Goal: Transaction & Acquisition: Purchase product/service

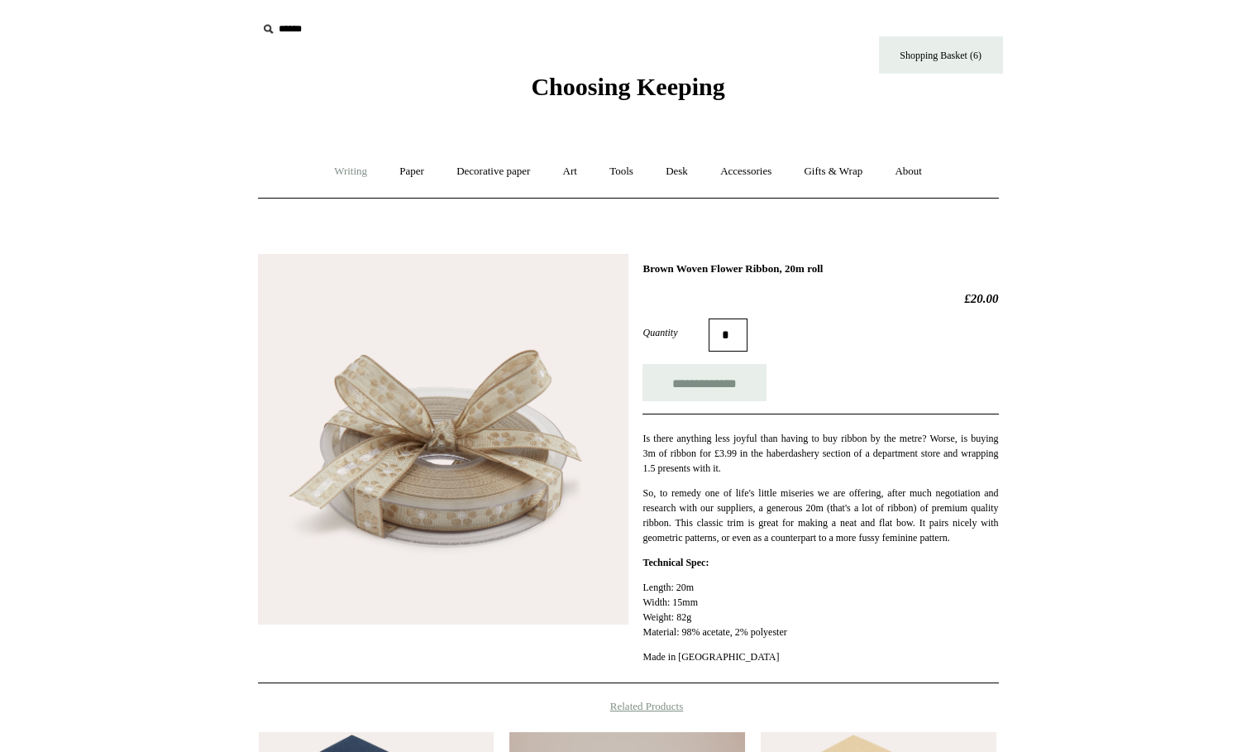
click at [331, 173] on link "Writing +" at bounding box center [350, 172] width 63 height 44
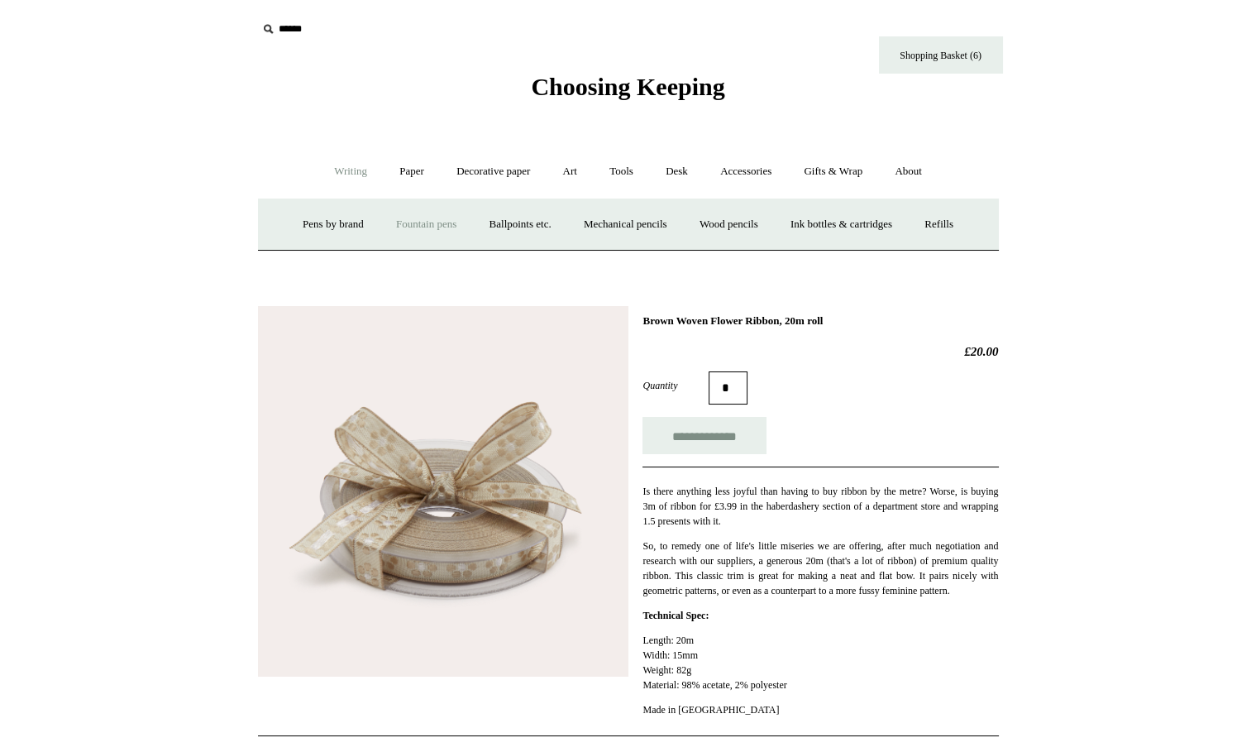
click at [418, 227] on link "Fountain pens +" at bounding box center [426, 225] width 90 height 44
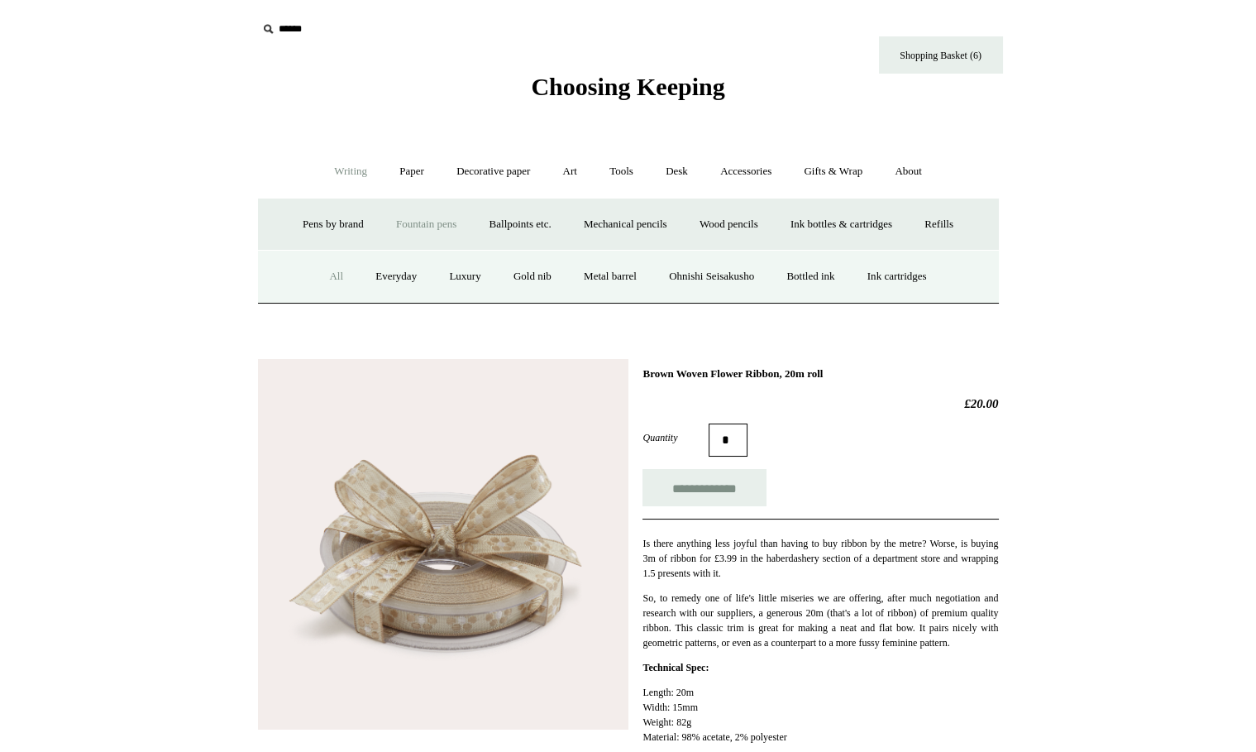
click at [333, 278] on link "All" at bounding box center [336, 277] width 44 height 44
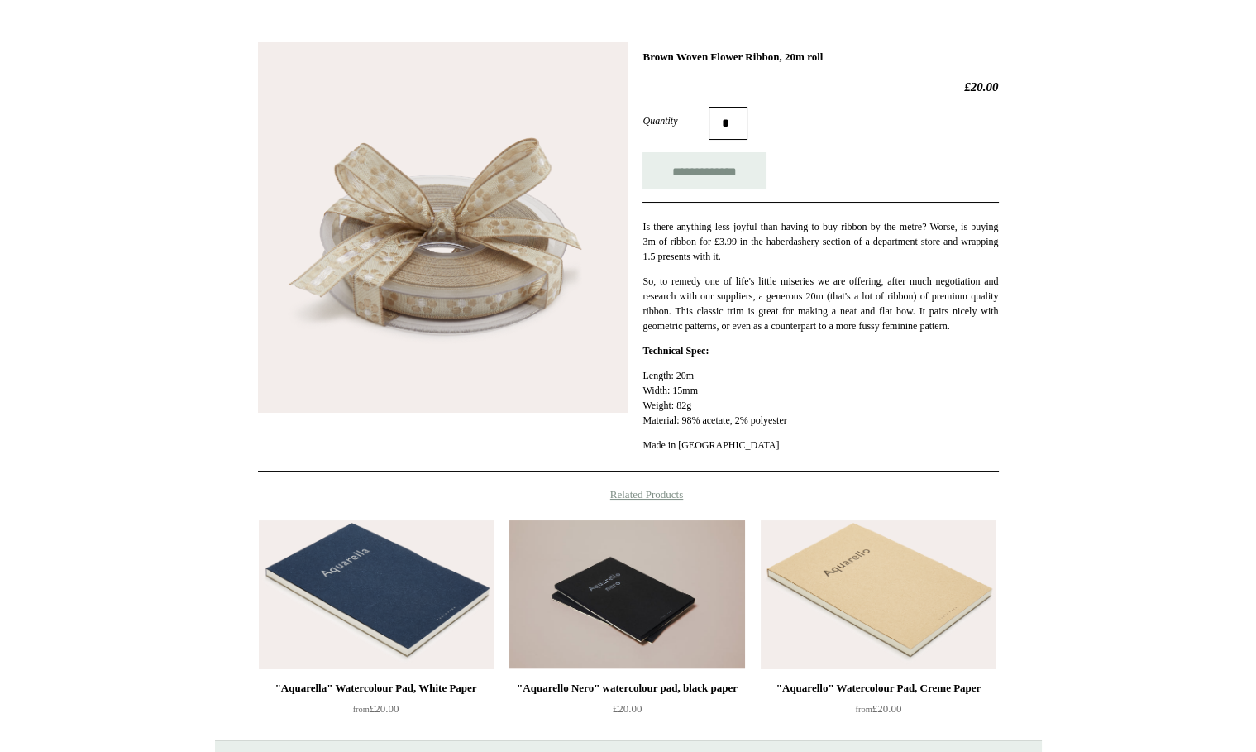
scroll to position [70, 0]
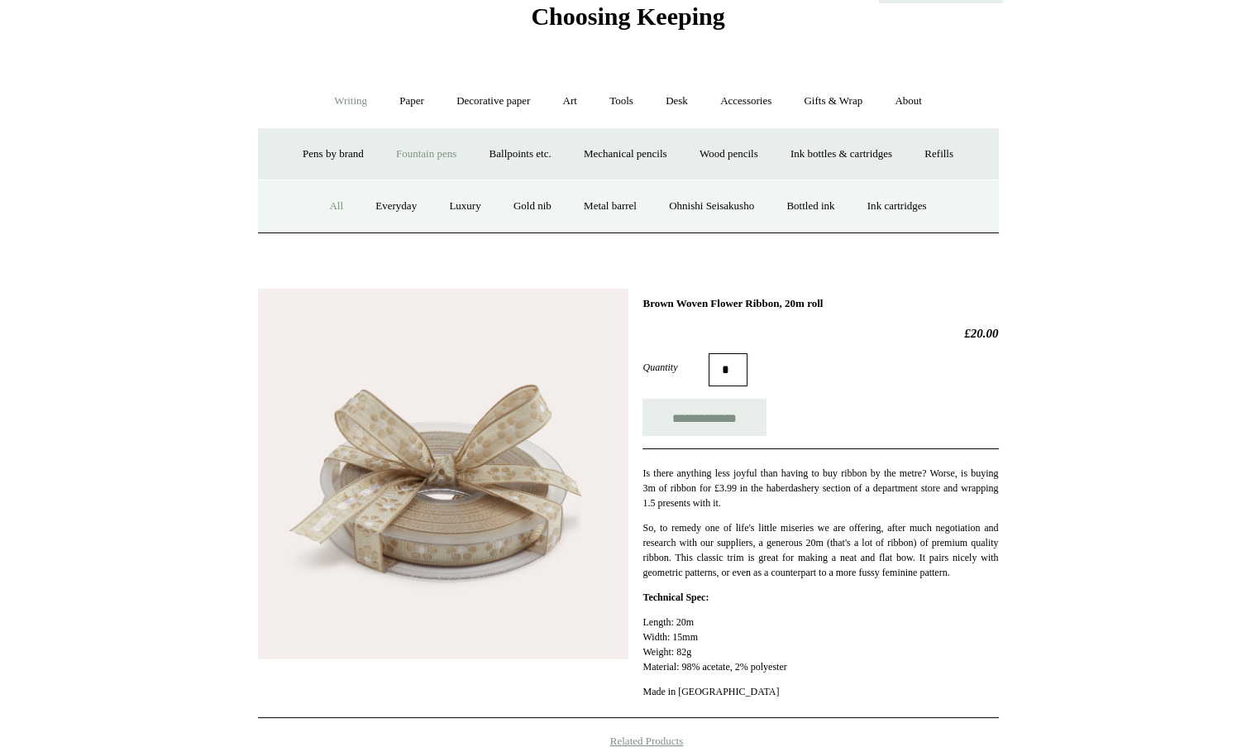
click at [332, 204] on link "All" at bounding box center [336, 206] width 44 height 44
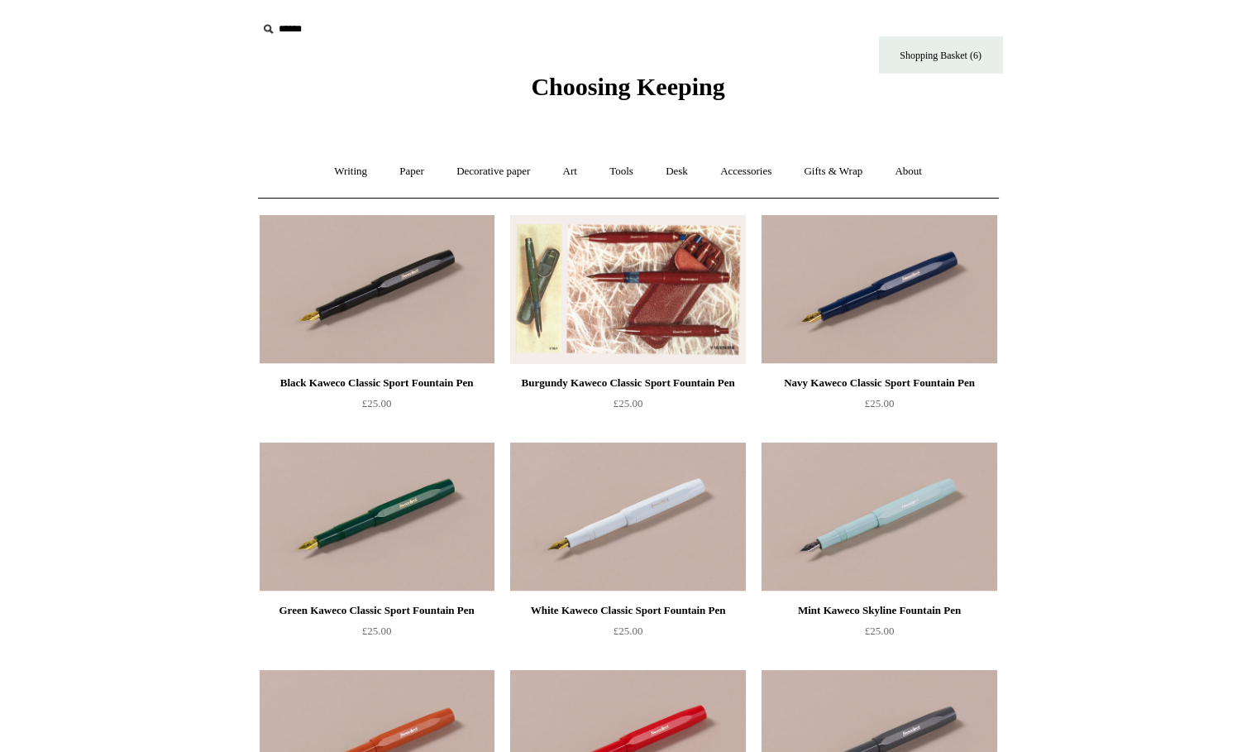
click at [681, 291] on img at bounding box center [627, 289] width 235 height 149
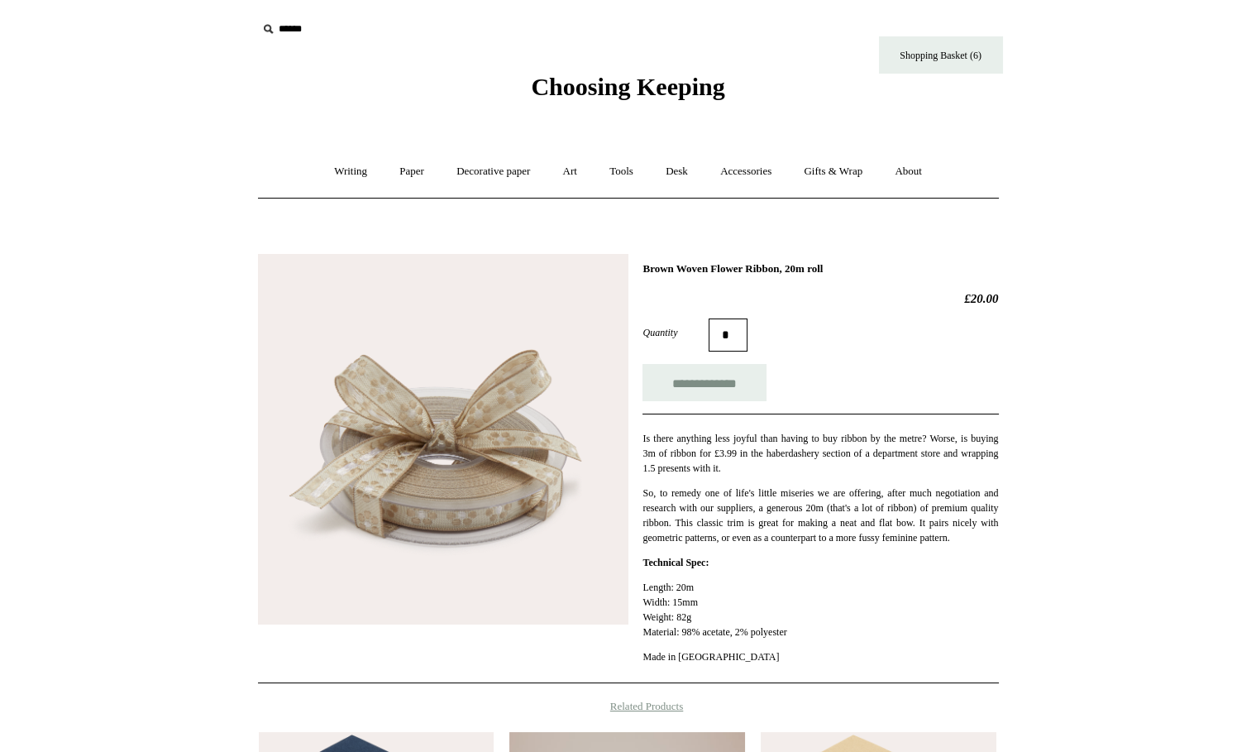
click at [796, 267] on h1 "Brown Woven Flower Ribbon, 20m roll" at bounding box center [821, 268] width 356 height 13
copy div "Brown Woven Flower Ribbon, 20m roll"
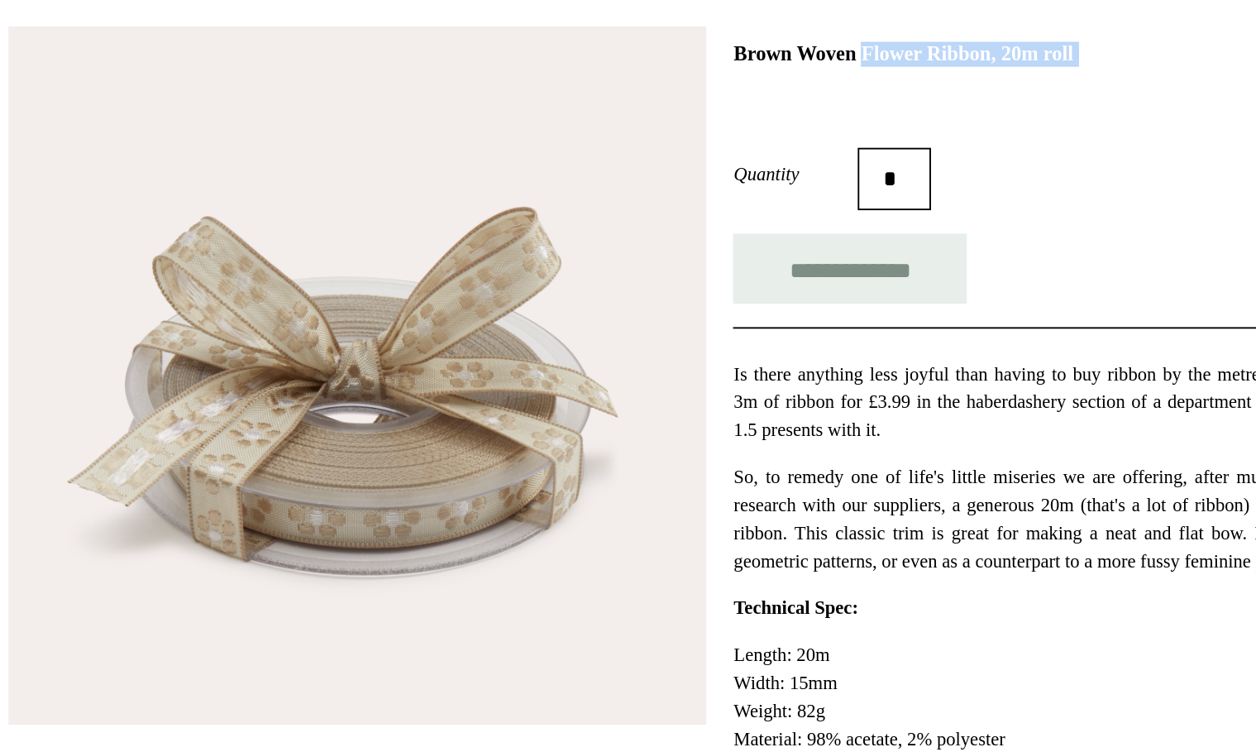
click at [683, 274] on h1 "Brown Woven Flower Ribbon, 20m roll" at bounding box center [821, 268] width 356 height 13
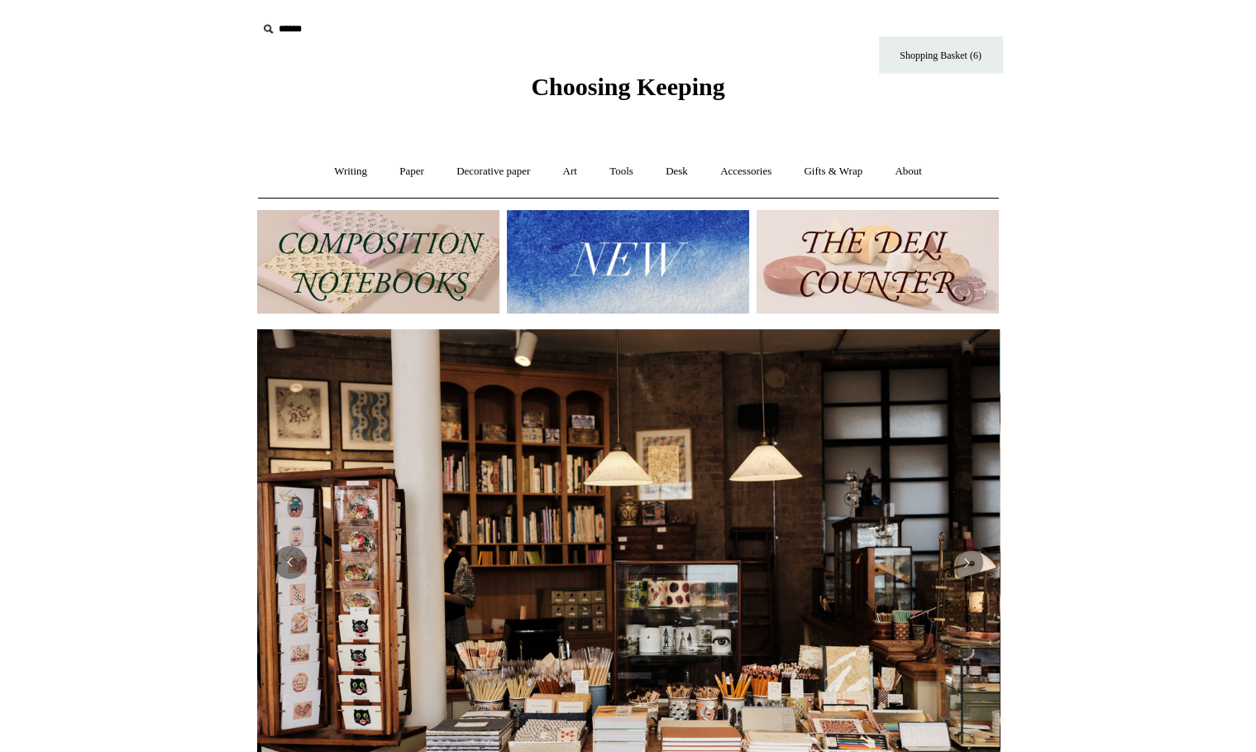
click at [351, 140] on body "Menu Choosing Keeping * Shipping Information Shopping Basket (6) * ⤺ +" at bounding box center [628, 684] width 827 height 1368
click at [343, 175] on link "Writing +" at bounding box center [350, 172] width 63 height 44
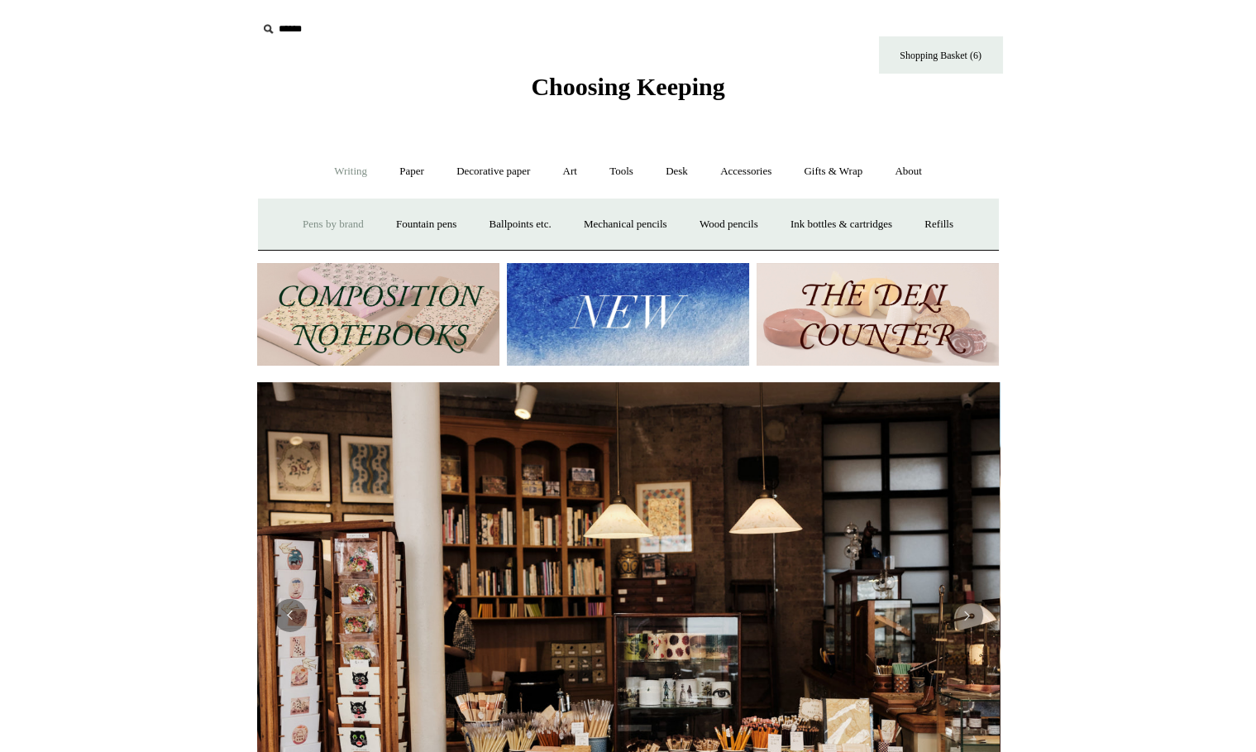
click at [329, 221] on link "Pens by brand +" at bounding box center [333, 225] width 91 height 44
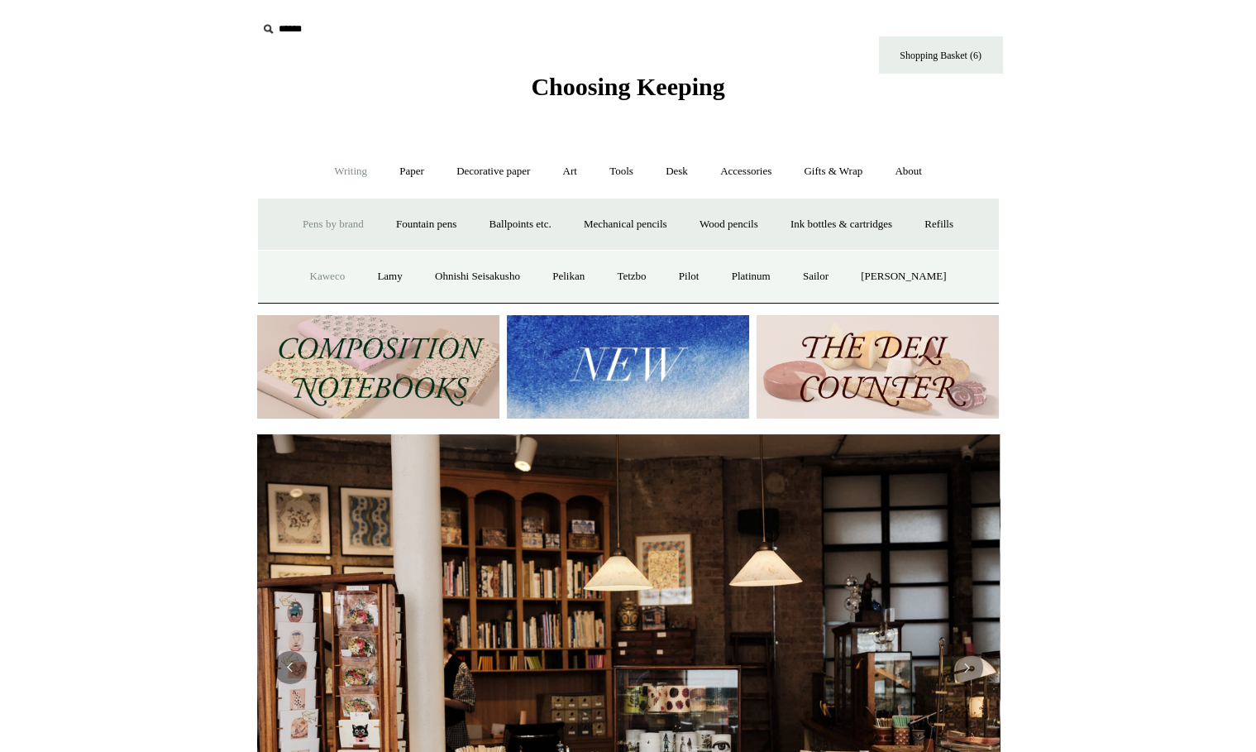
click at [322, 269] on link "Kaweco" at bounding box center [327, 277] width 65 height 44
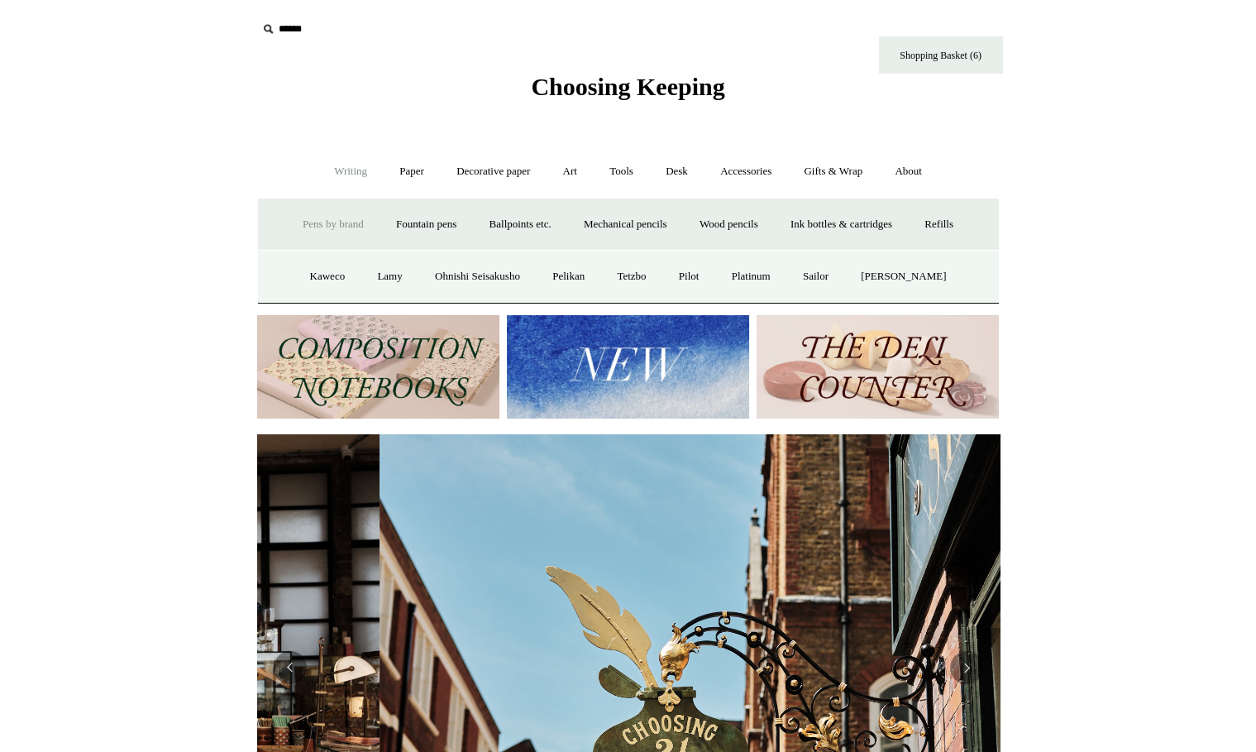
scroll to position [0, 742]
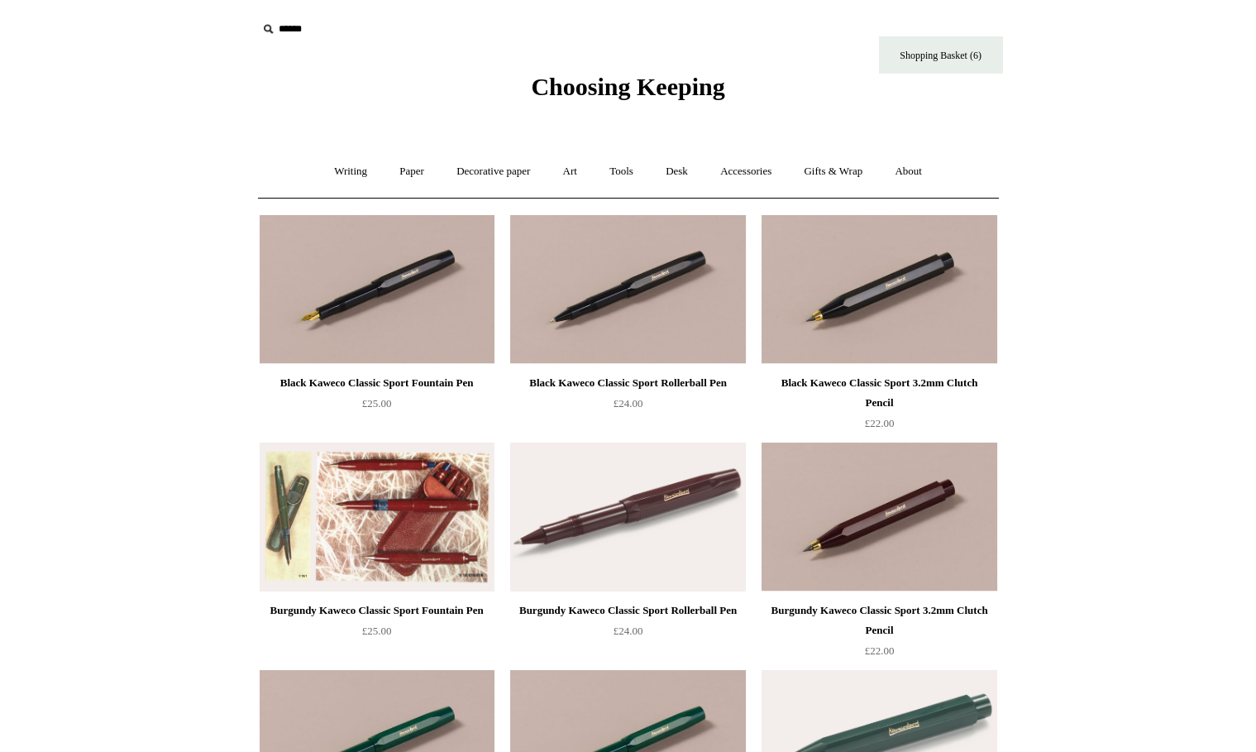
click at [361, 492] on img at bounding box center [377, 516] width 235 height 149
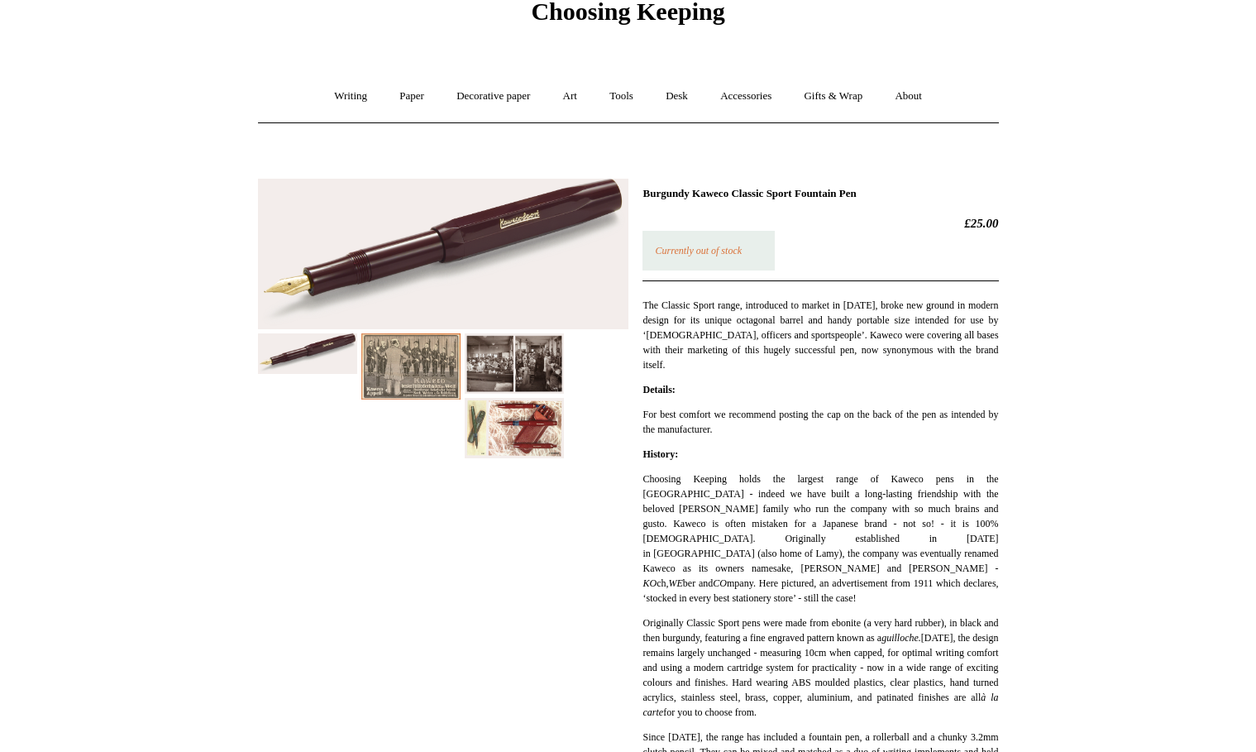
scroll to position [71, 0]
